Goal: Use online tool/utility: Utilize a website feature to perform a specific function

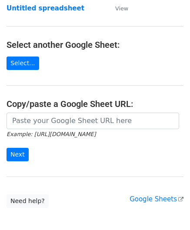
scroll to position [87, 0]
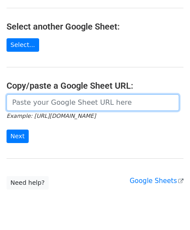
click at [32, 103] on input "url" at bounding box center [93, 102] width 172 height 17
paste input "[URL][DOMAIN_NAME]"
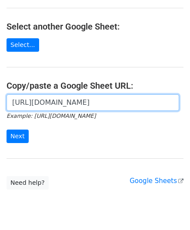
scroll to position [0, 184]
type input "[URL][DOMAIN_NAME]"
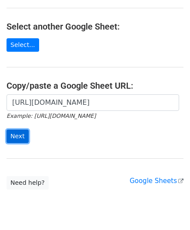
click at [18, 133] on input "Next" at bounding box center [18, 135] width 22 height 13
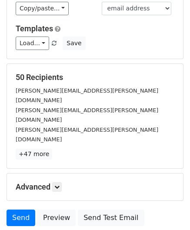
scroll to position [106, 0]
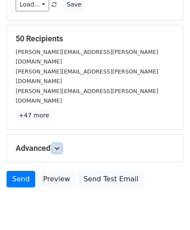
click at [56, 145] on icon at bounding box center [56, 147] width 5 height 5
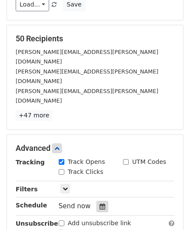
click at [99, 203] on icon at bounding box center [102, 206] width 6 height 6
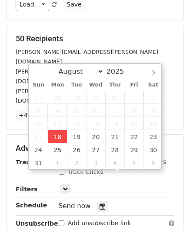
type input "2025-08-18 12:00"
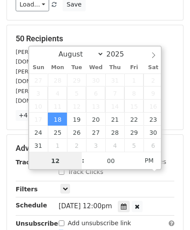
paste input "Hour"
type input "2"
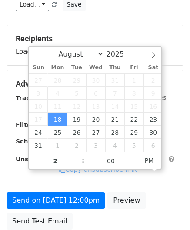
type input "2025-08-18 14:00"
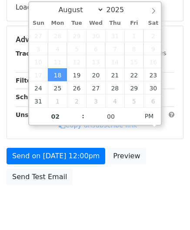
scroll to position [162, 0]
